Goal: Complete application form: Complete application form

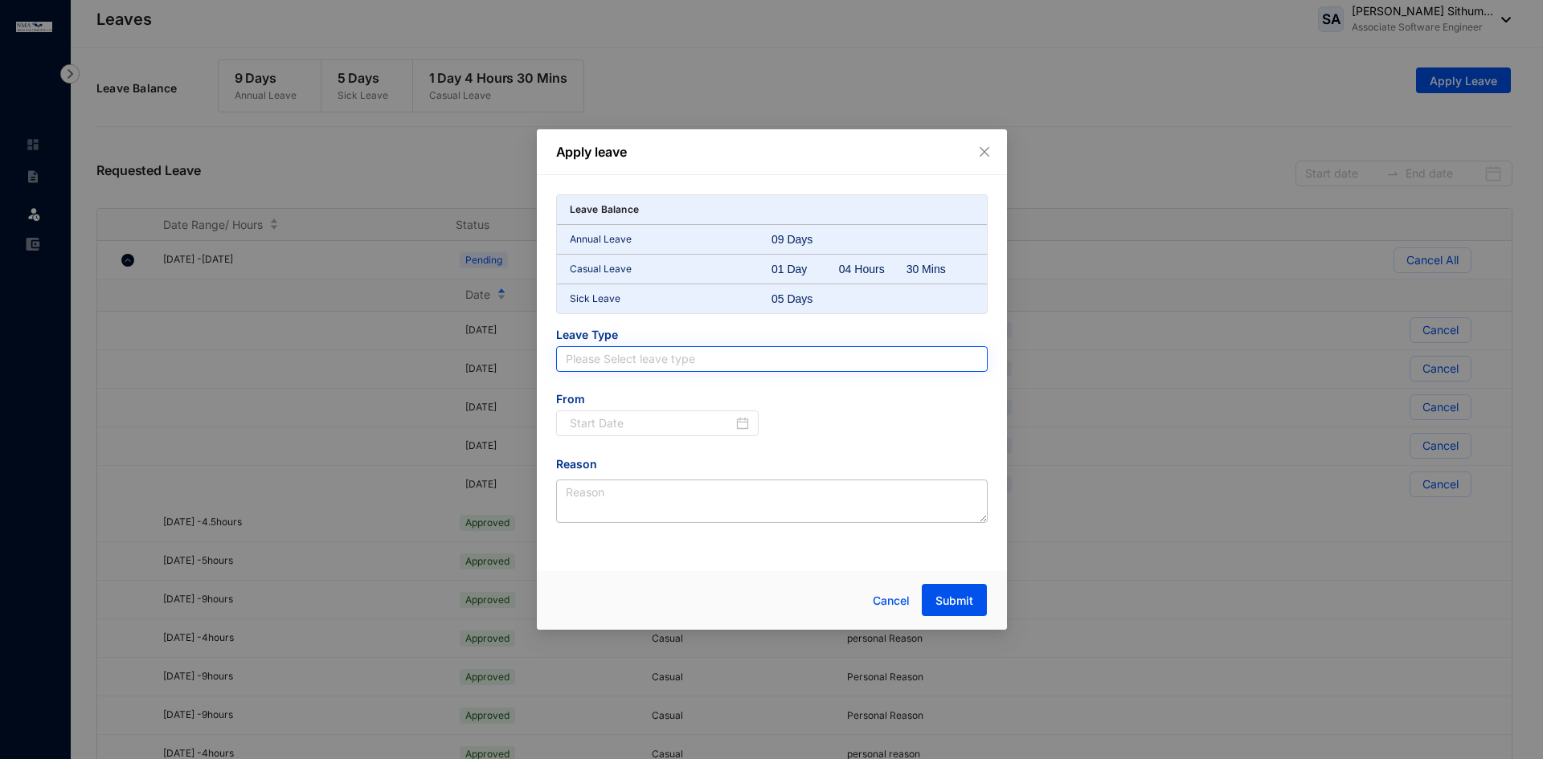
click at [656, 364] on input "search" at bounding box center [772, 359] width 412 height 24
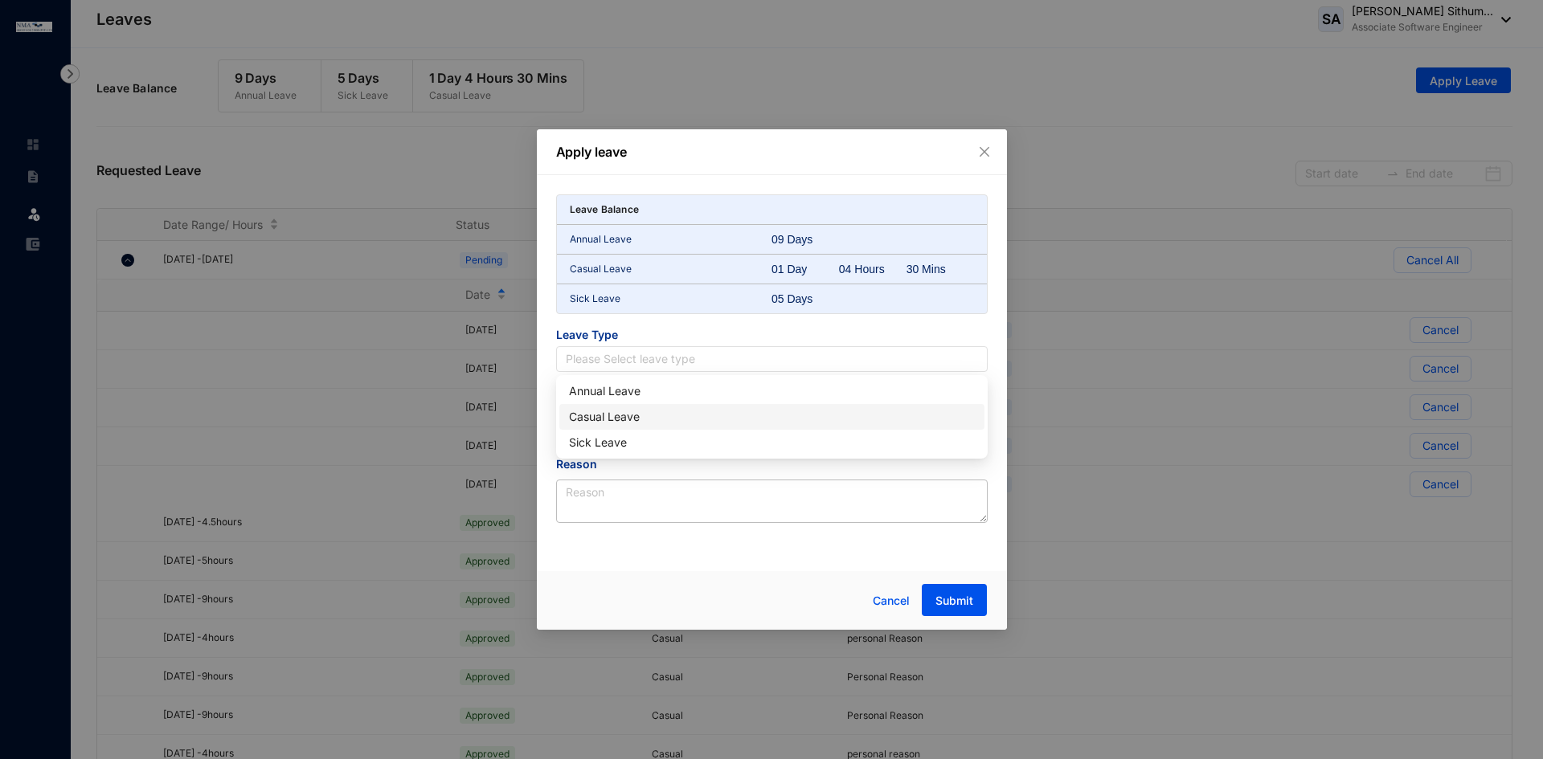
click at [631, 421] on div "Casual Leave" at bounding box center [772, 417] width 406 height 18
click at [640, 428] on input at bounding box center [652, 424] width 164 height 18
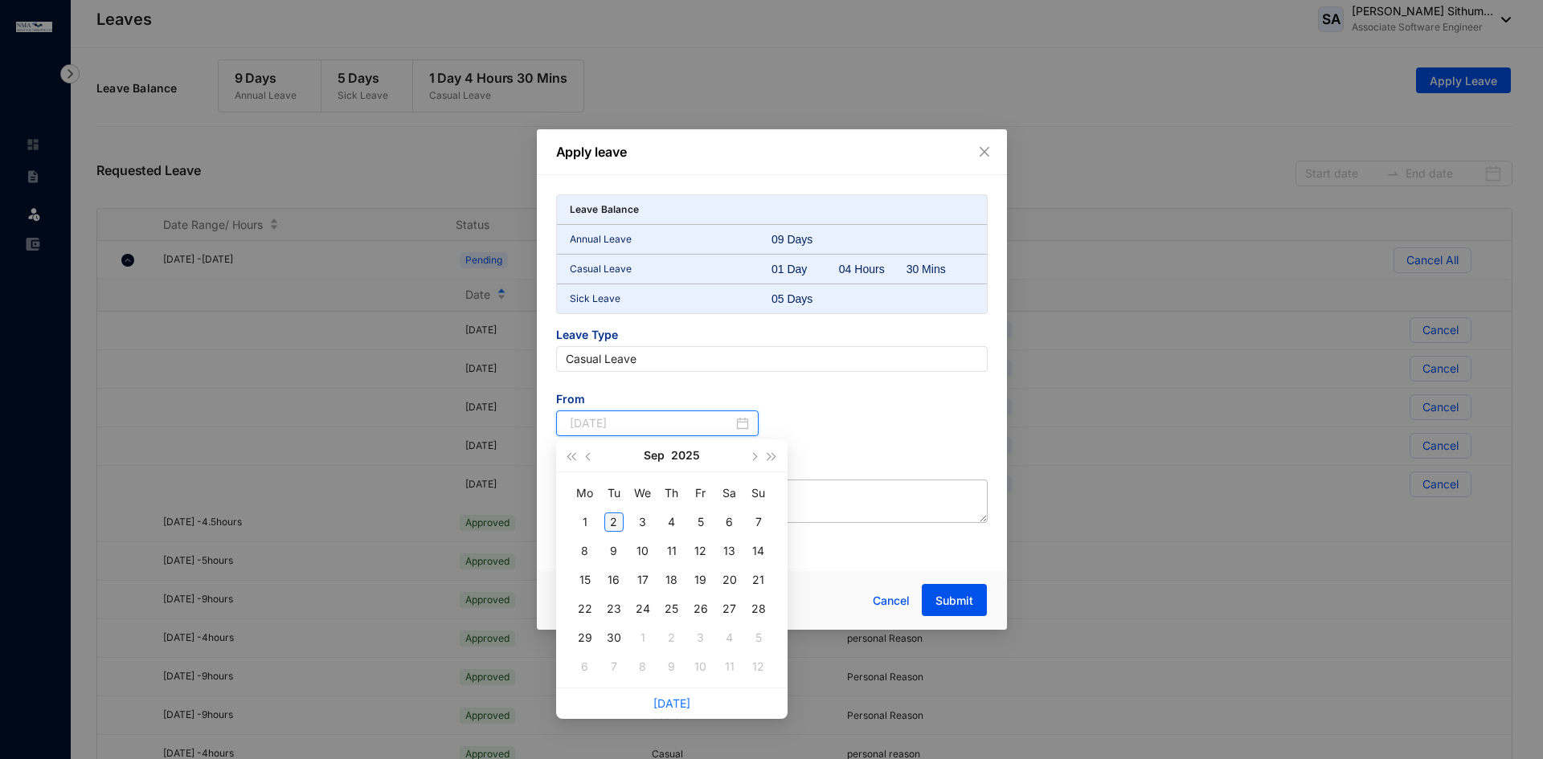
type input "[DATE]"
click at [615, 525] on div "2" at bounding box center [613, 522] width 19 height 19
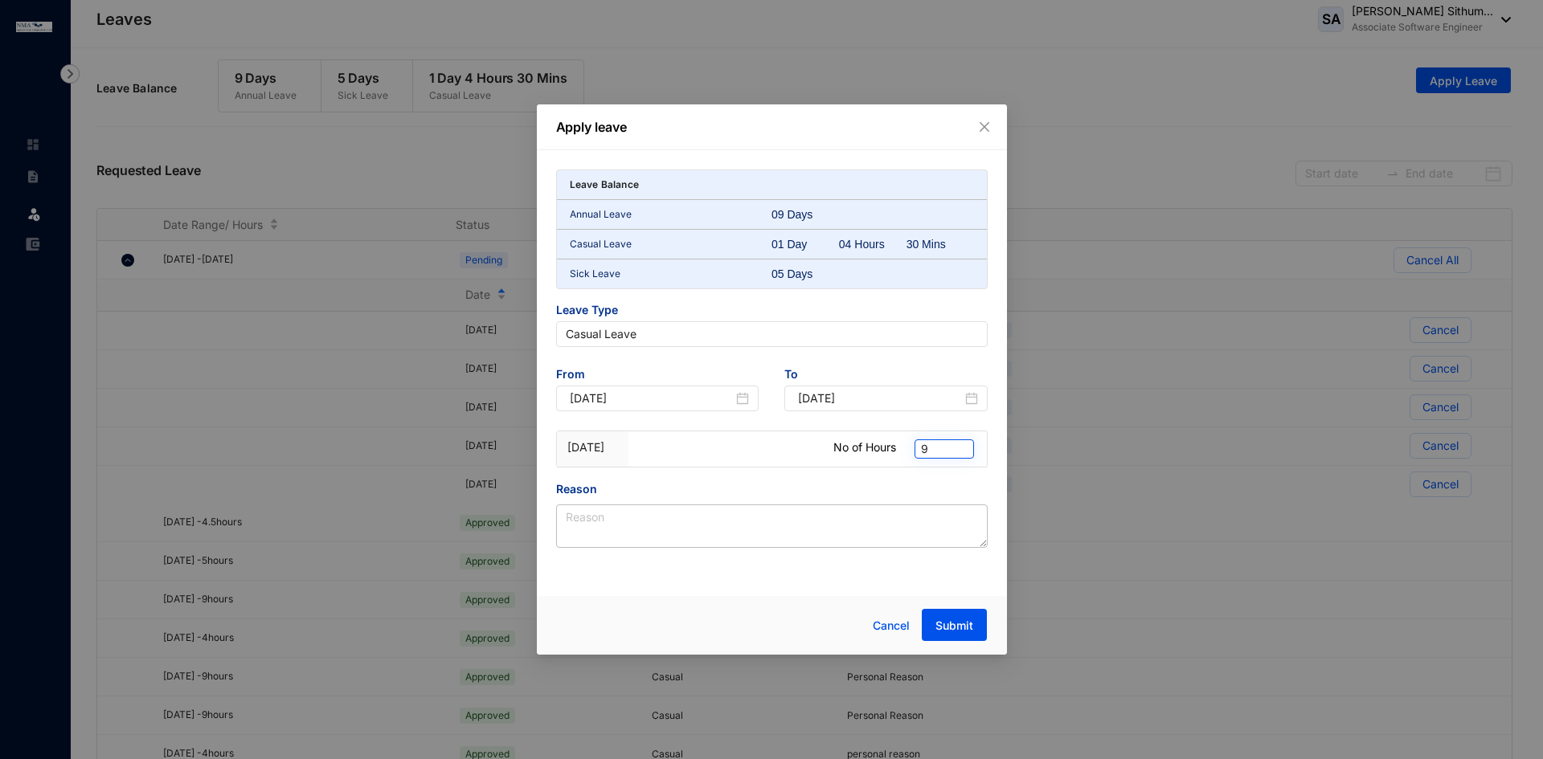
click at [928, 443] on span "9" at bounding box center [944, 449] width 47 height 18
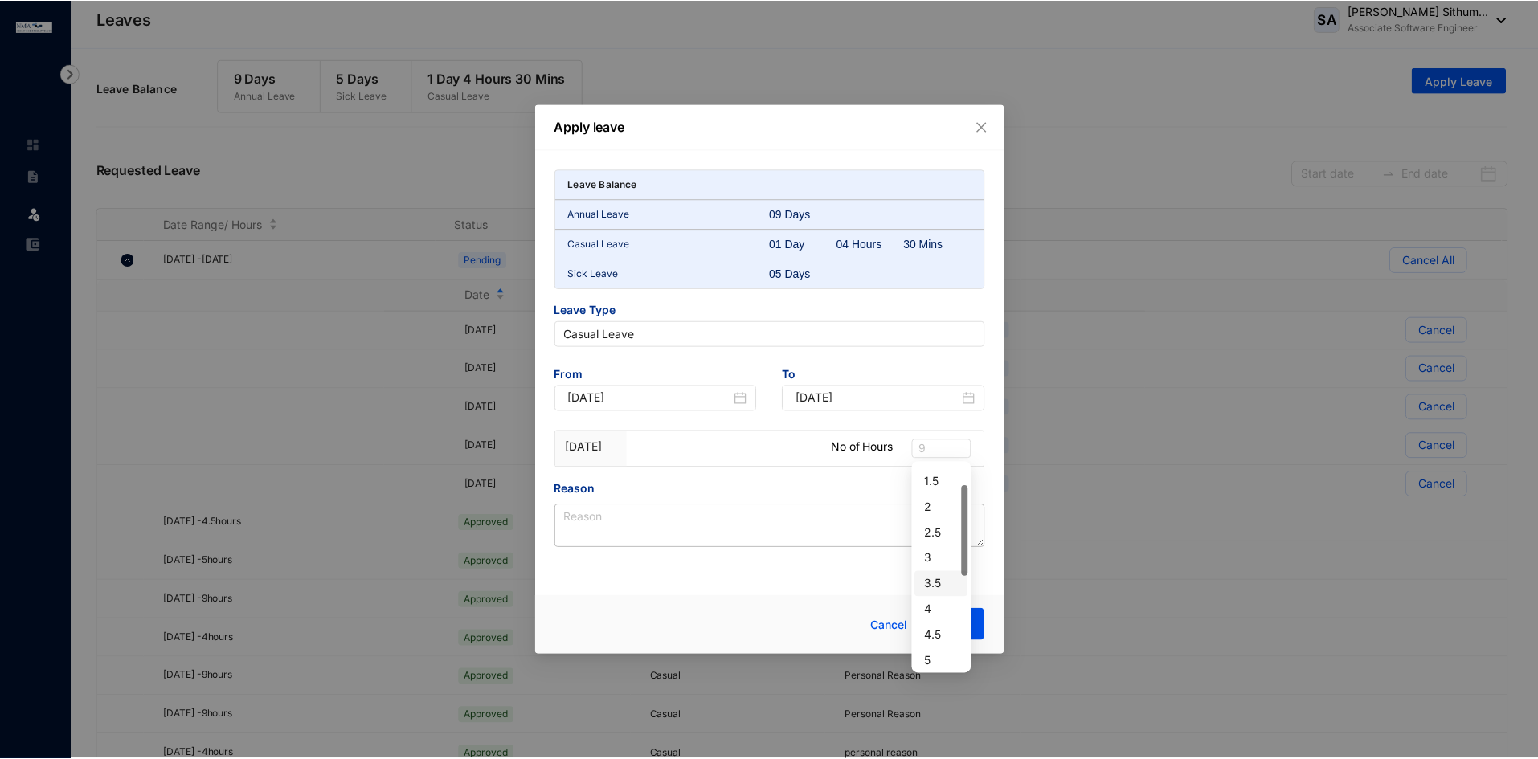
scroll to position [50, 0]
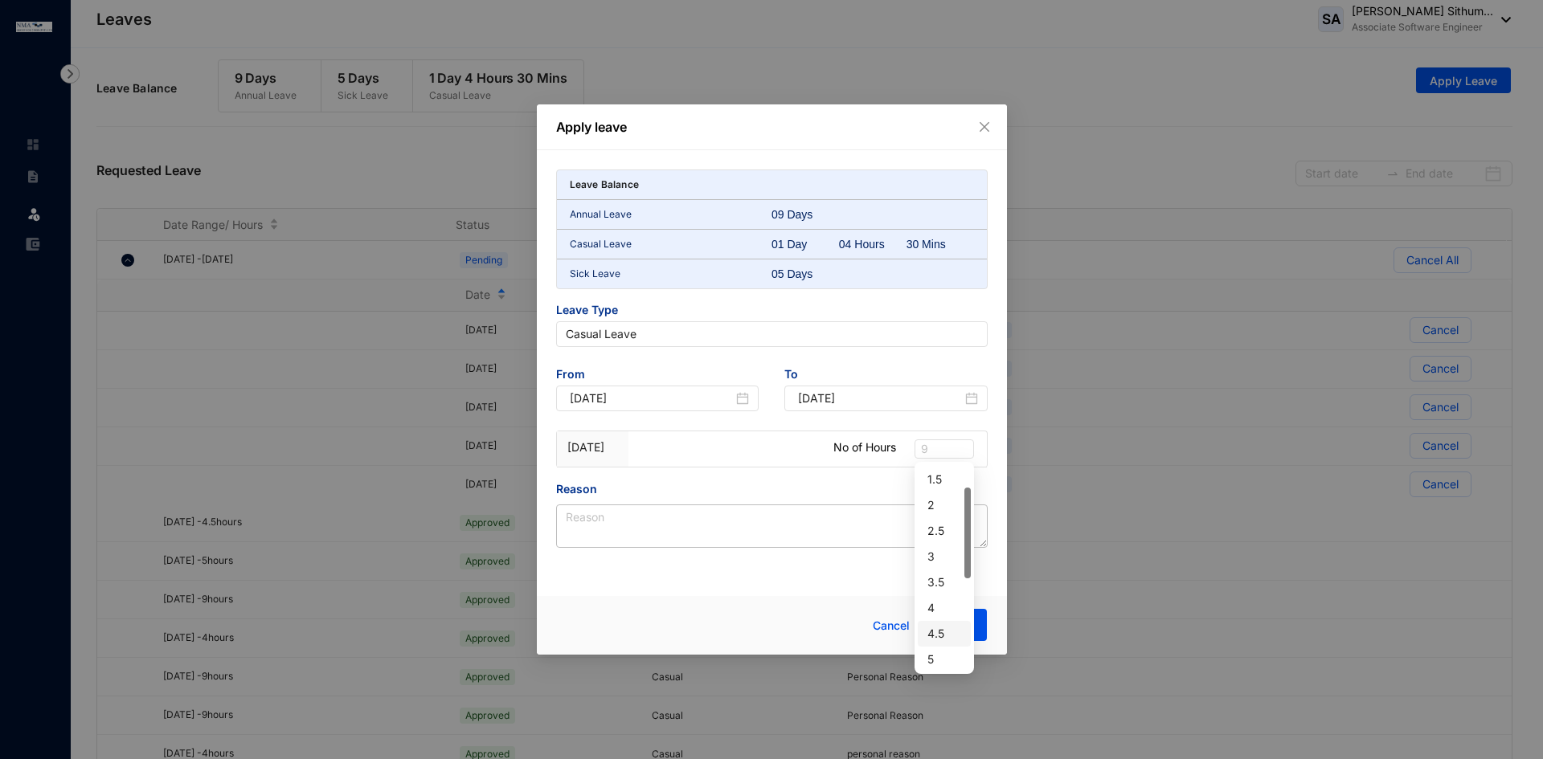
click at [942, 634] on div "4.5" at bounding box center [944, 634] width 34 height 18
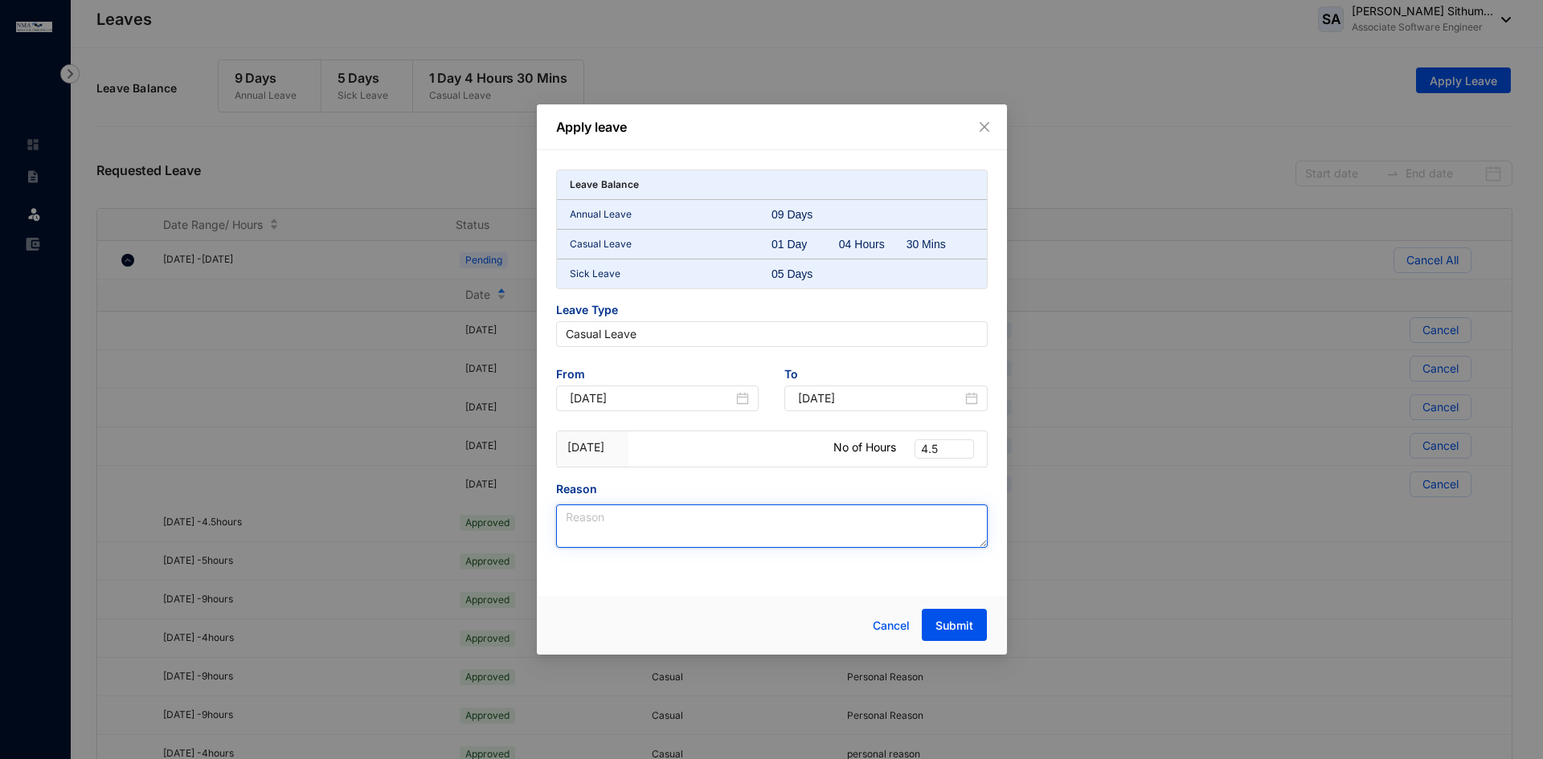
click at [825, 519] on textarea "Reason" at bounding box center [771, 526] width 431 height 43
type textarea "Half day"
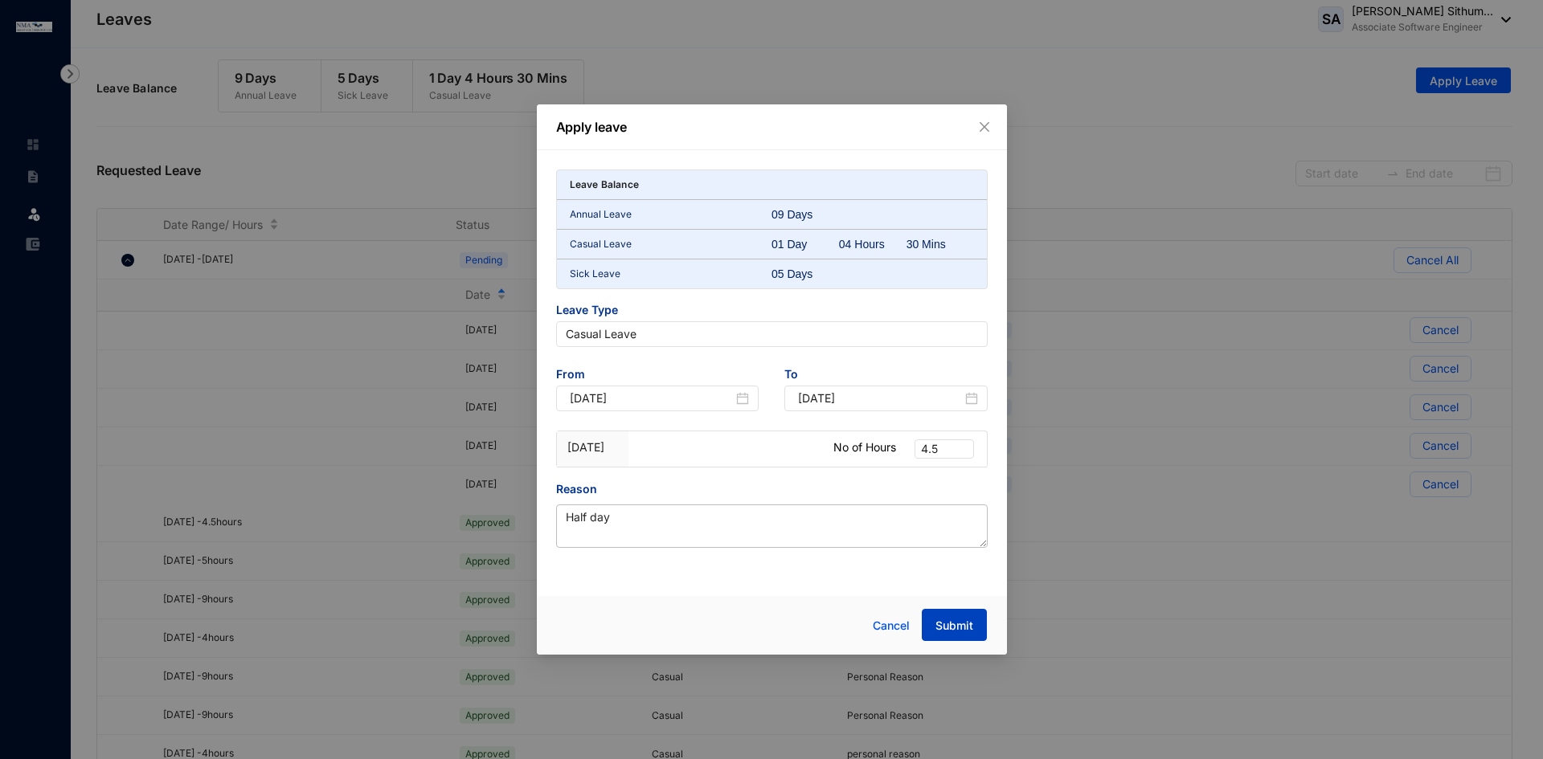
click at [960, 629] on span "Submit" at bounding box center [954, 626] width 38 height 16
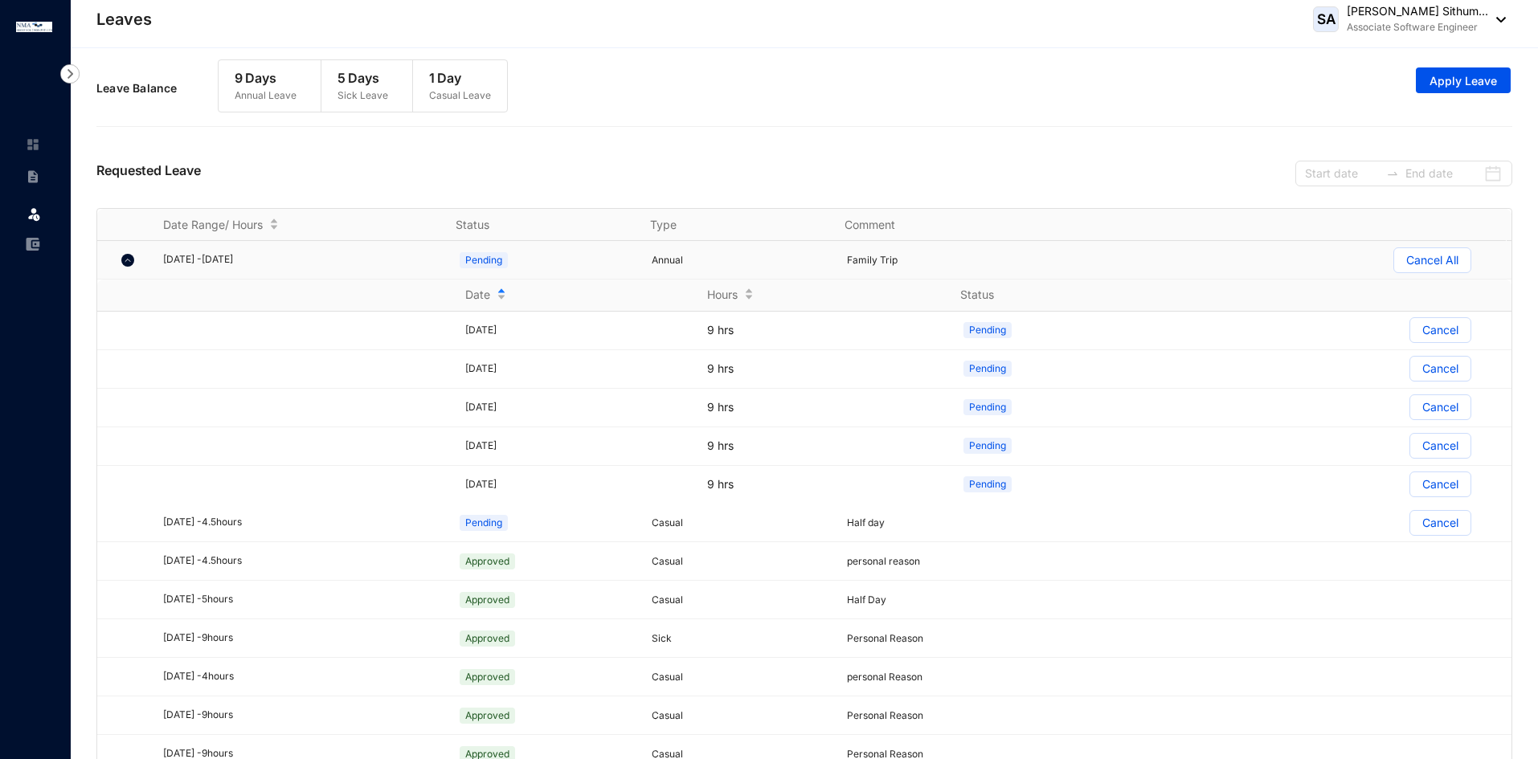
click at [124, 259] on img at bounding box center [127, 260] width 13 height 13
